Goal: Complete application form

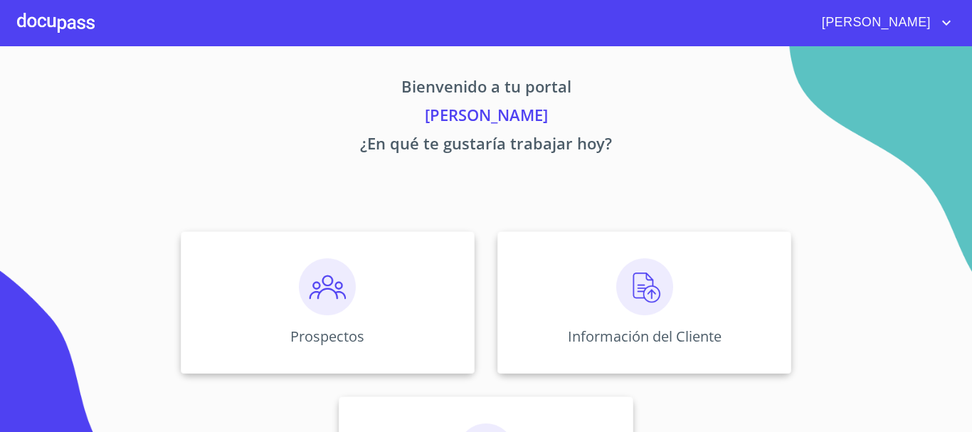
click at [566, 295] on div "Información del Cliente" at bounding box center [644, 302] width 294 height 142
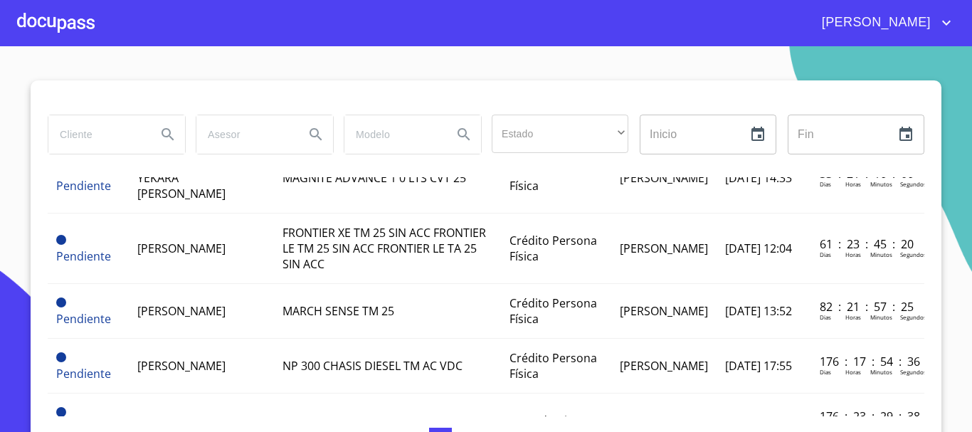
scroll to position [213, 0]
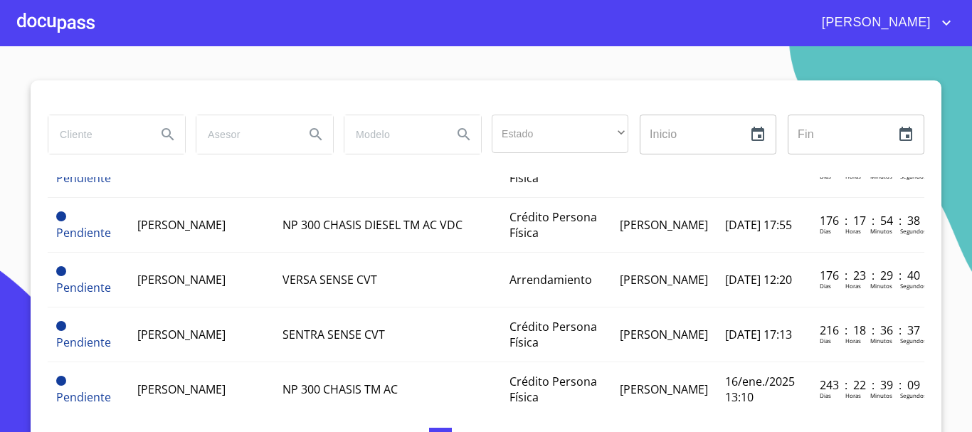
click at [115, 125] on input "search" at bounding box center [96, 134] width 97 height 38
type input "[PERSON_NAME]"
click at [159, 132] on icon "Search" at bounding box center [167, 134] width 17 height 17
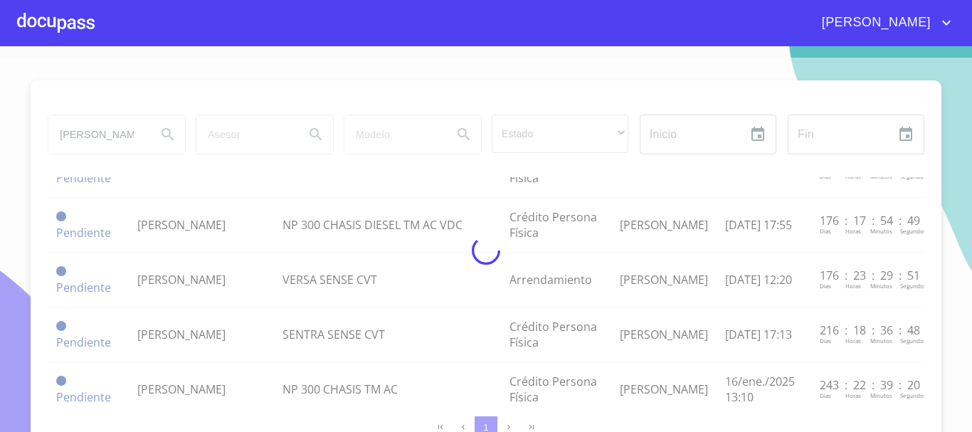
scroll to position [0, 0]
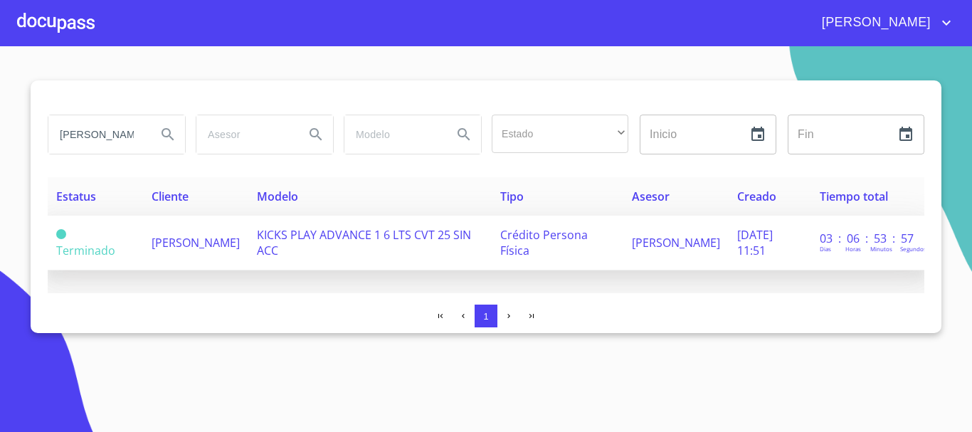
click at [248, 244] on td "[PERSON_NAME]" at bounding box center [195, 243] width 105 height 55
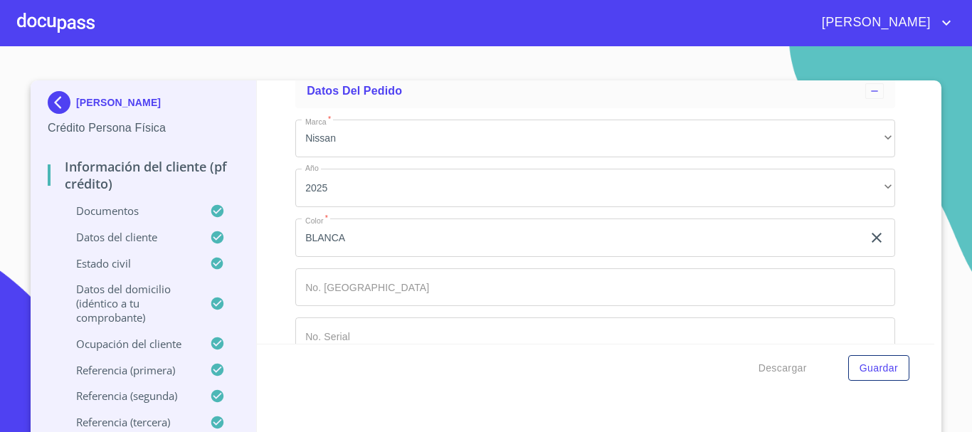
scroll to position [7496, 0]
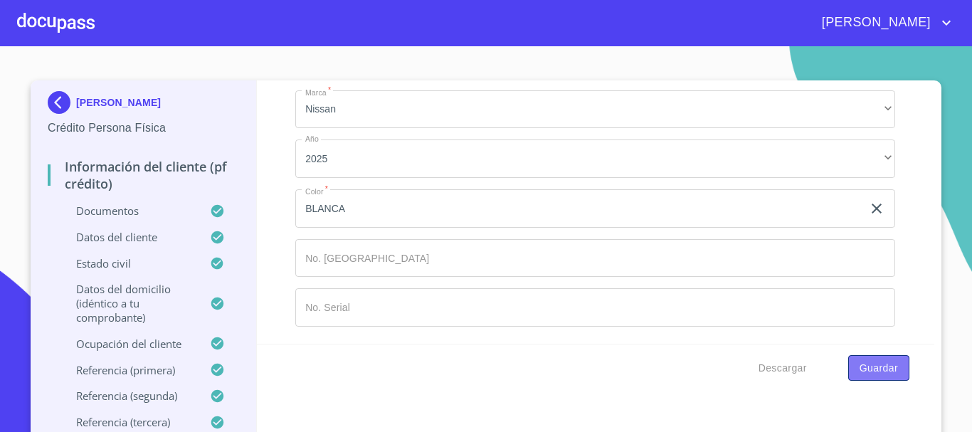
click at [877, 366] on span "Guardar" at bounding box center [878, 368] width 38 height 18
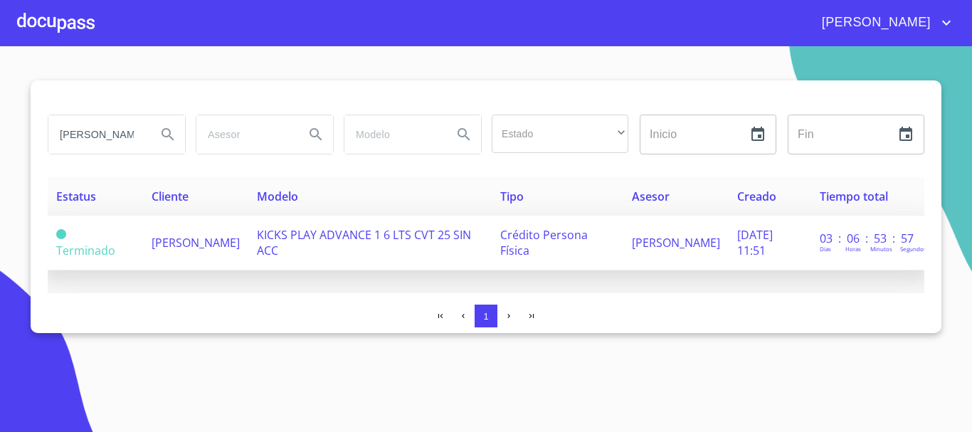
click at [189, 235] on span "[PERSON_NAME]" at bounding box center [196, 243] width 88 height 16
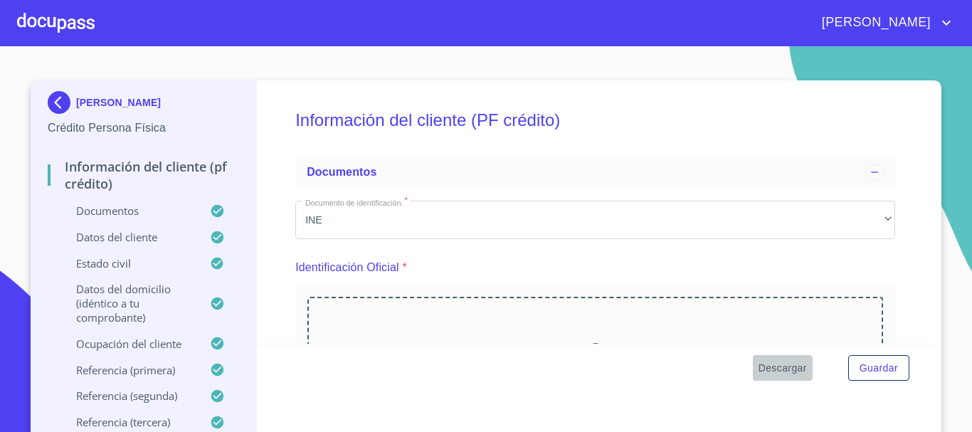
click at [782, 377] on button "Descargar" at bounding box center [783, 368] width 60 height 26
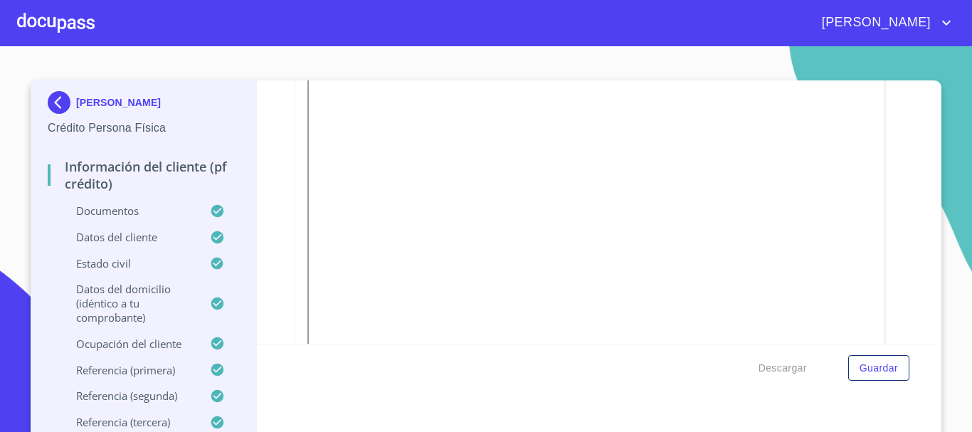
click at [270, 76] on section "[PERSON_NAME] Crédito Persona Física Información del cliente (PF crédito) Docum…" at bounding box center [486, 239] width 972 height 386
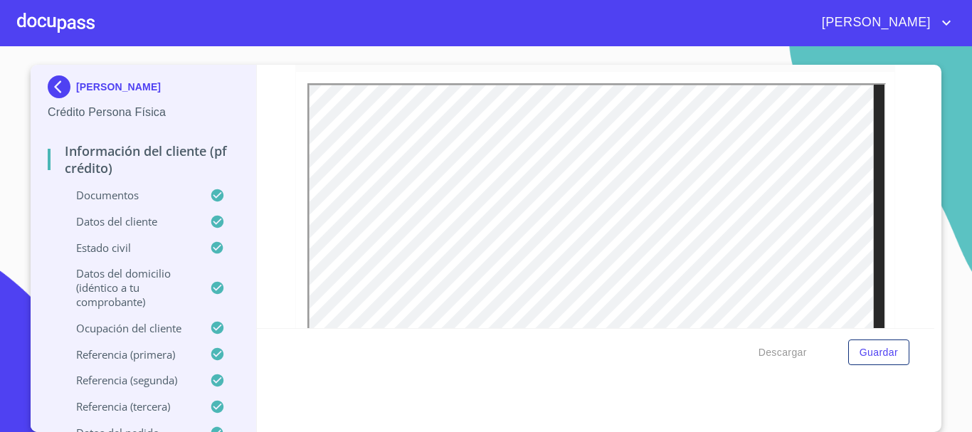
scroll to position [1397, 0]
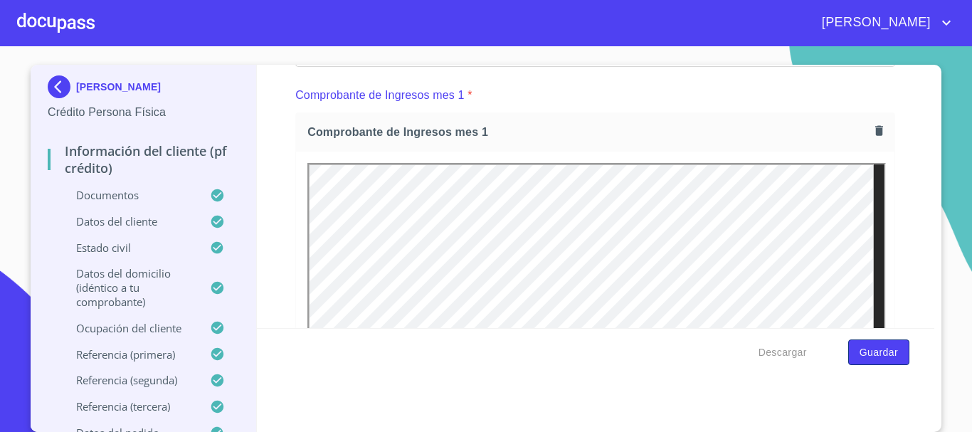
click at [859, 359] on span "Guardar" at bounding box center [878, 353] width 38 height 18
